Goal: Task Accomplishment & Management: Complete application form

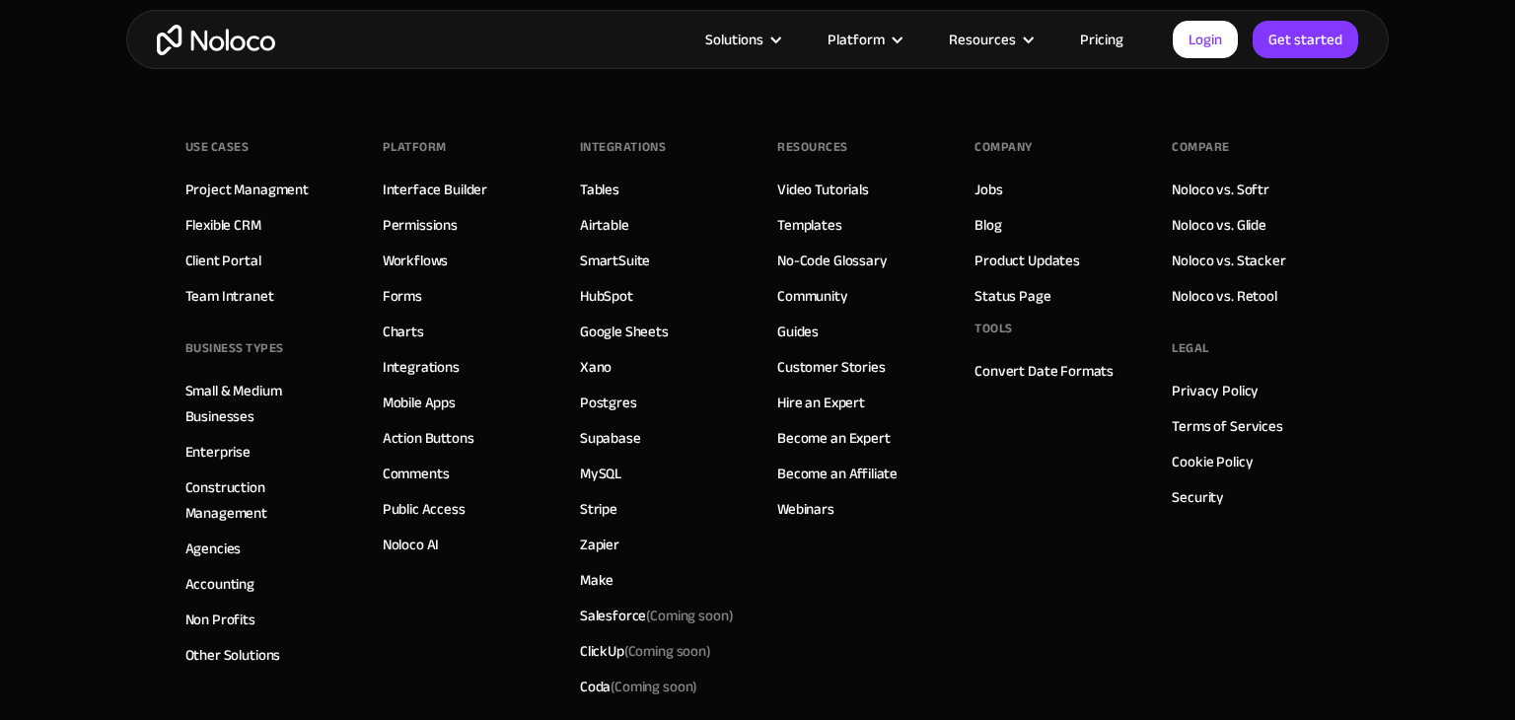
scroll to position [11695, 0]
click at [1001, 185] on link "Jobs" at bounding box center [989, 191] width 28 height 26
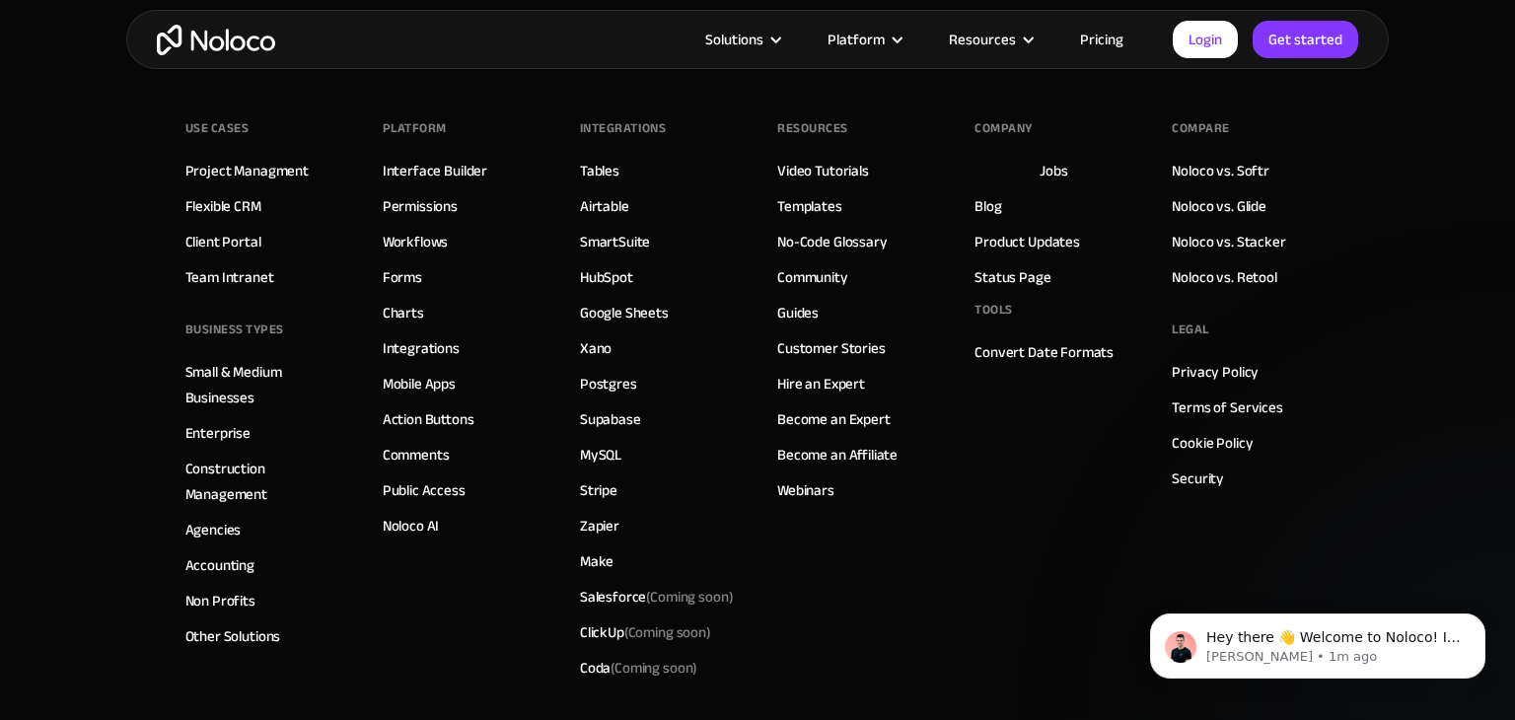
scroll to position [2416, 0]
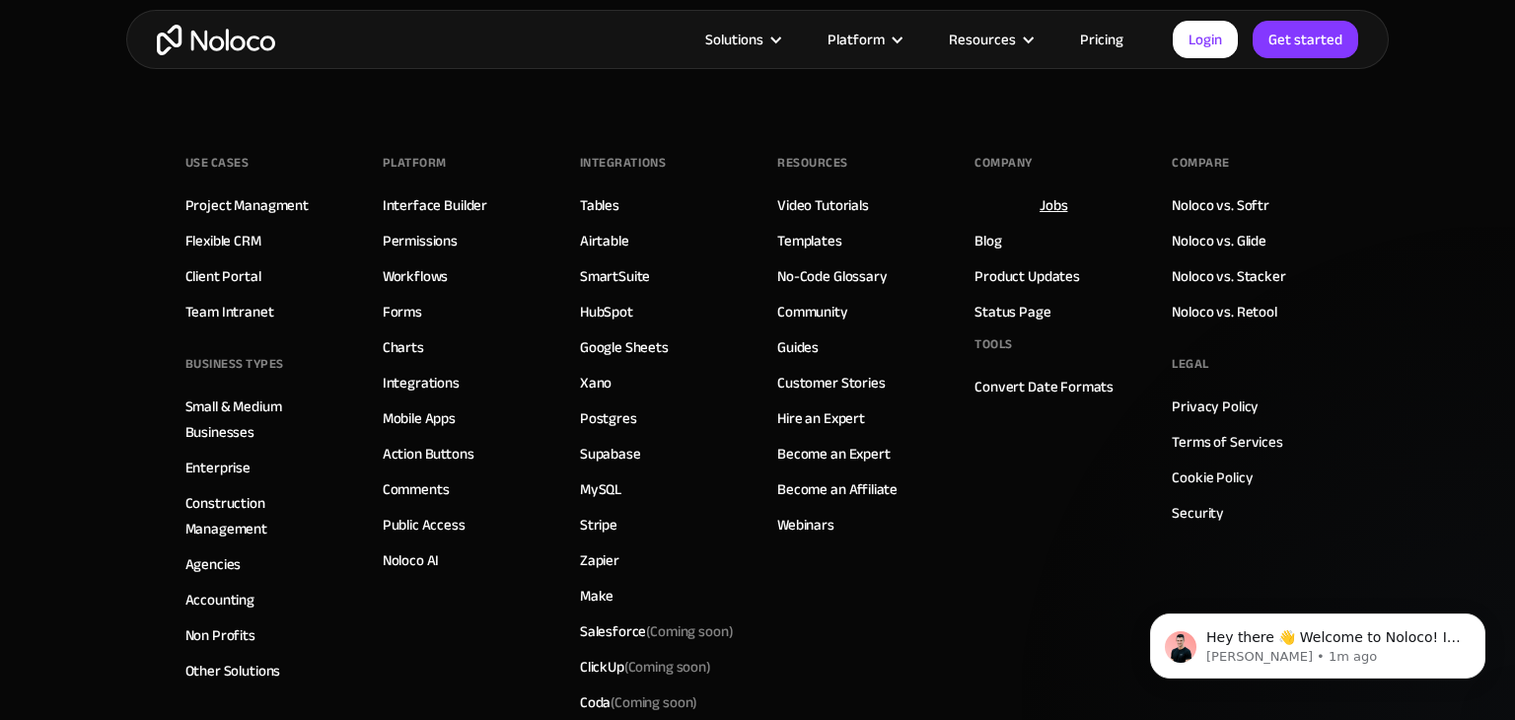
click at [1051, 208] on link "Jobs" at bounding box center [1054, 205] width 28 height 26
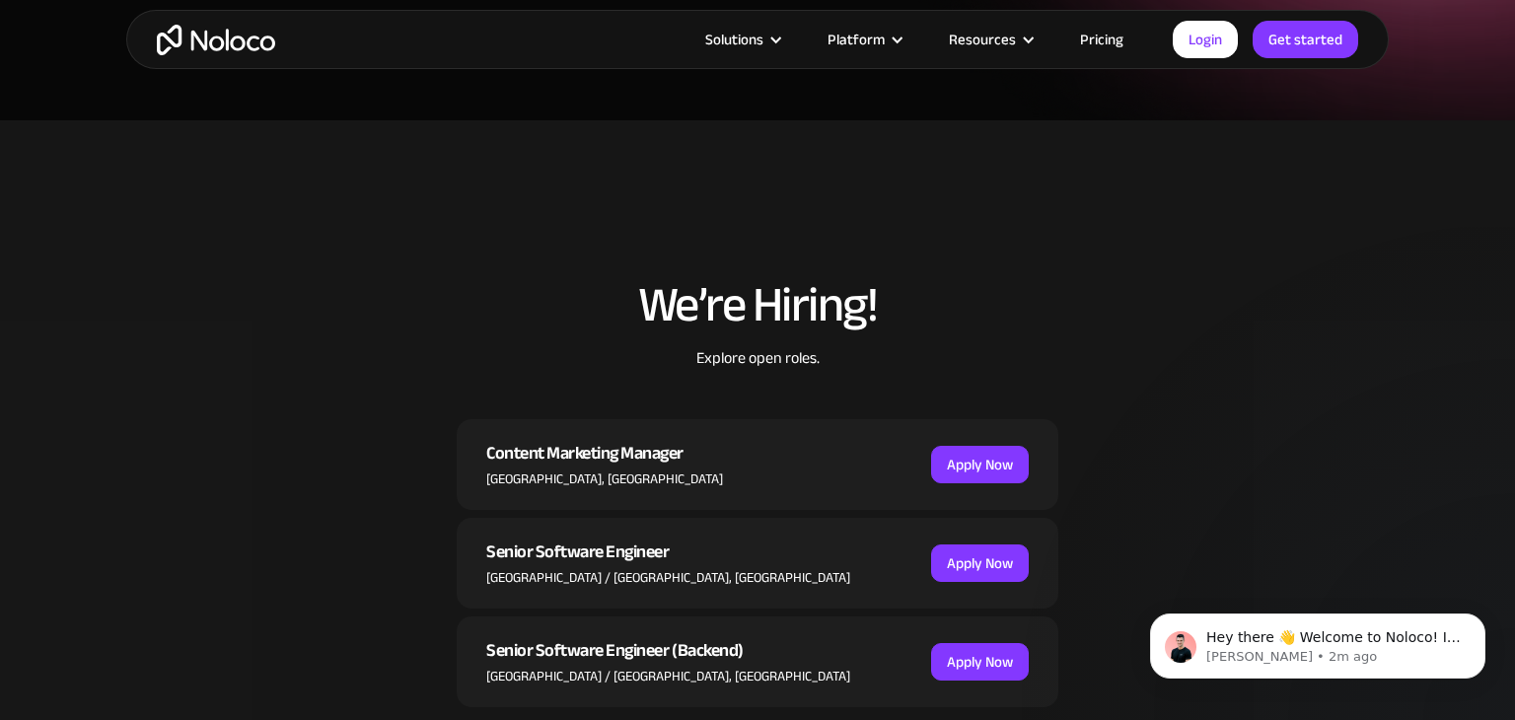
scroll to position [600, 0]
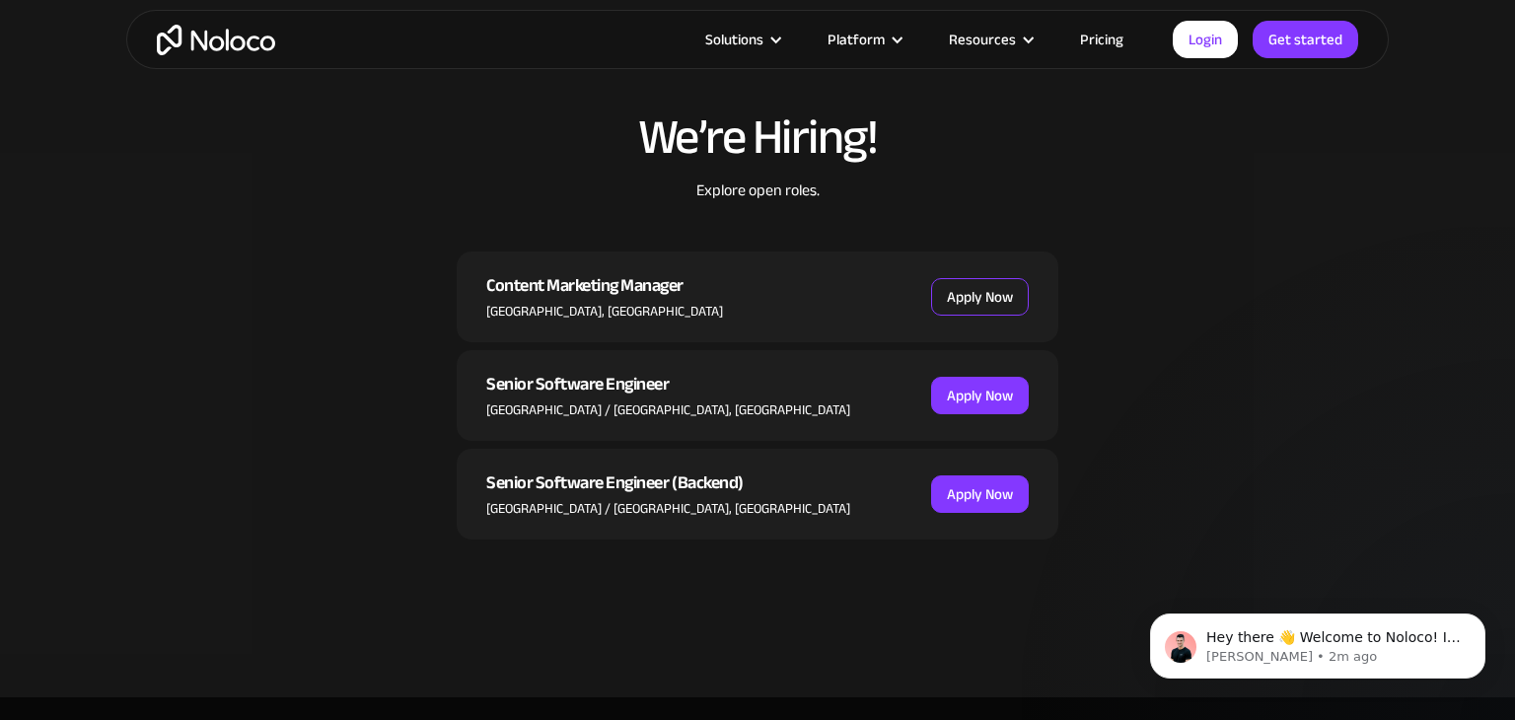
click at [946, 296] on link "Apply Now" at bounding box center [980, 296] width 98 height 37
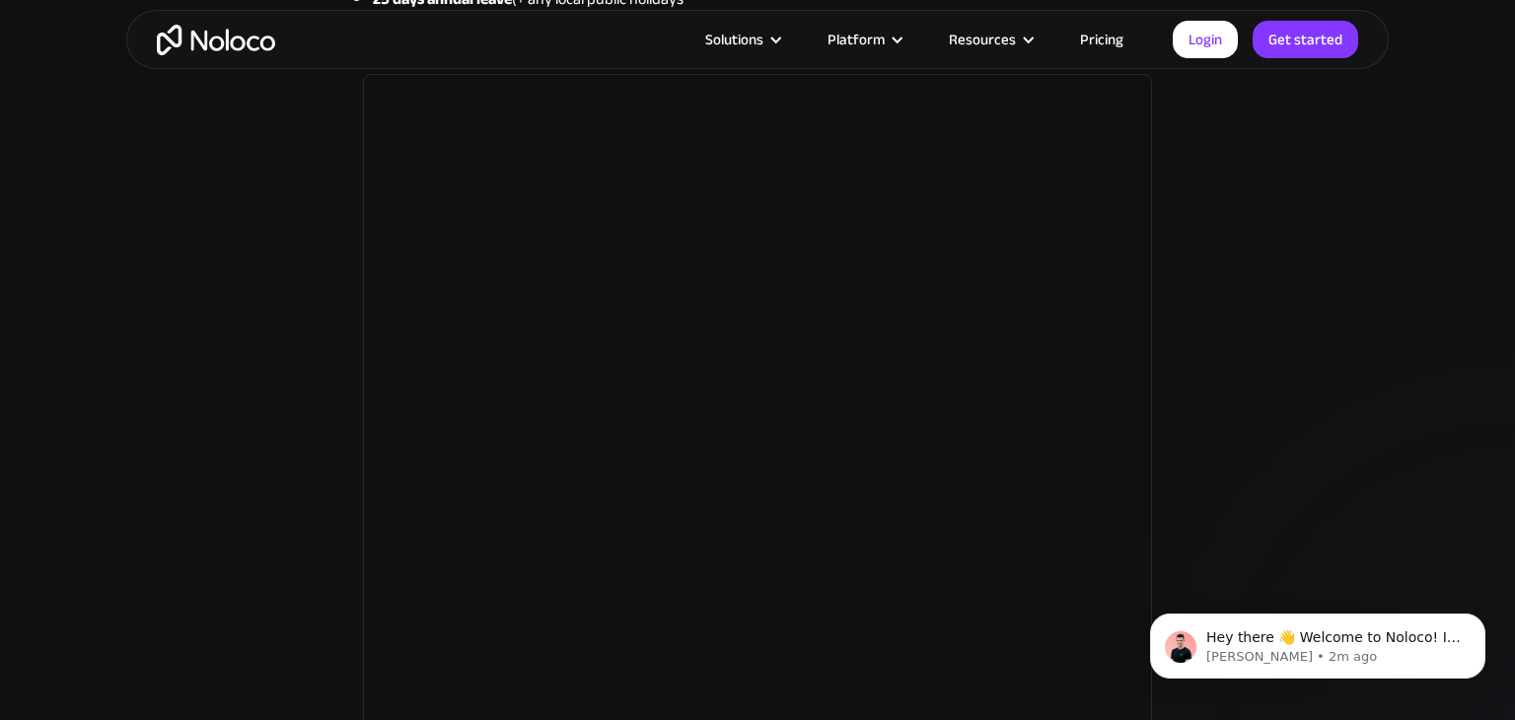
scroll to position [2952, 0]
